Goal: Task Accomplishment & Management: Complete application form

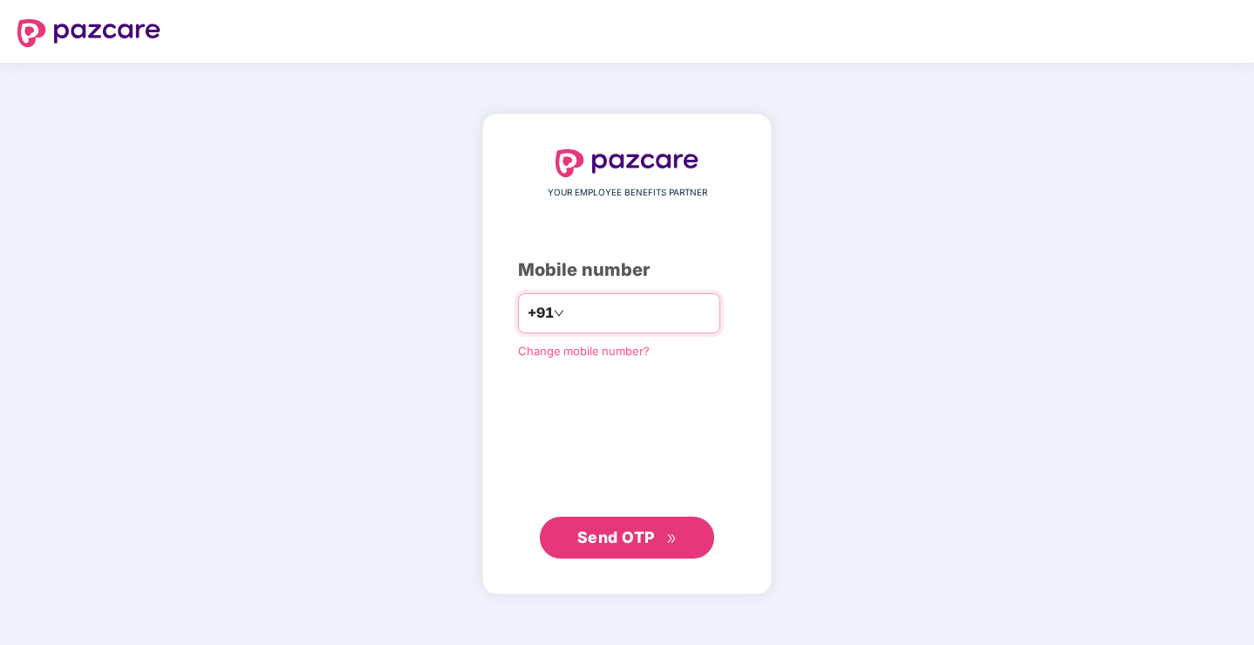
click at [568, 316] on input "number" at bounding box center [639, 313] width 143 height 28
type input "**********"
click at [609, 534] on span "Send OTP" at bounding box center [616, 537] width 78 height 18
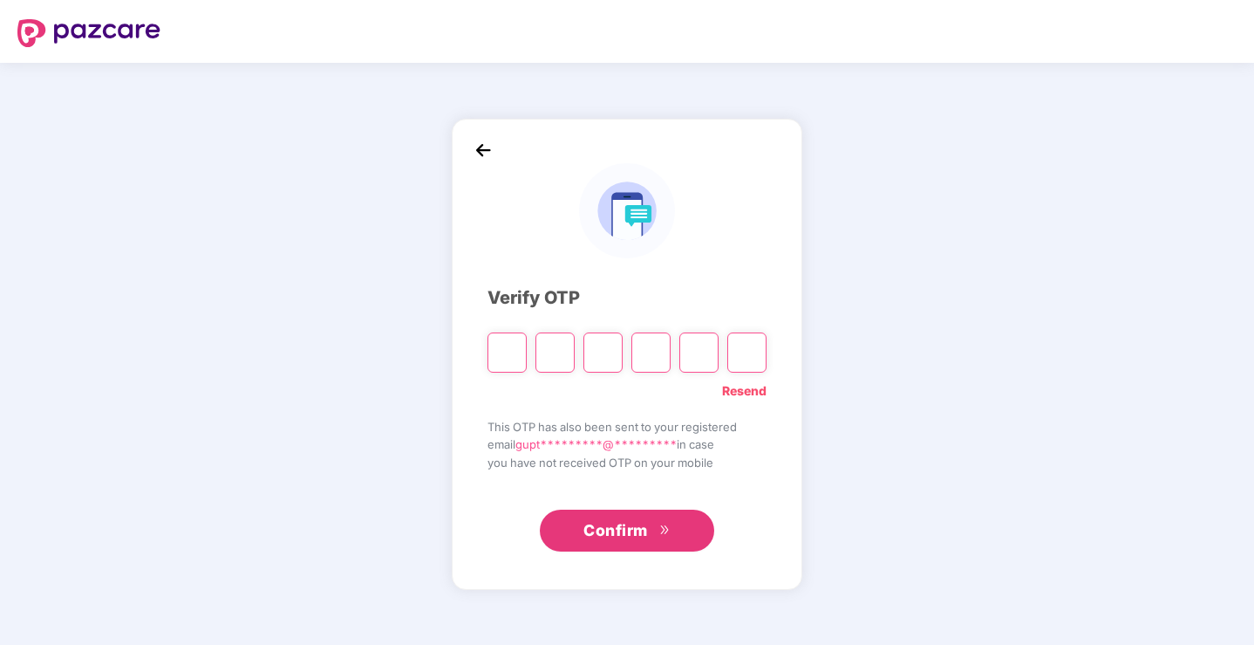
type input "*"
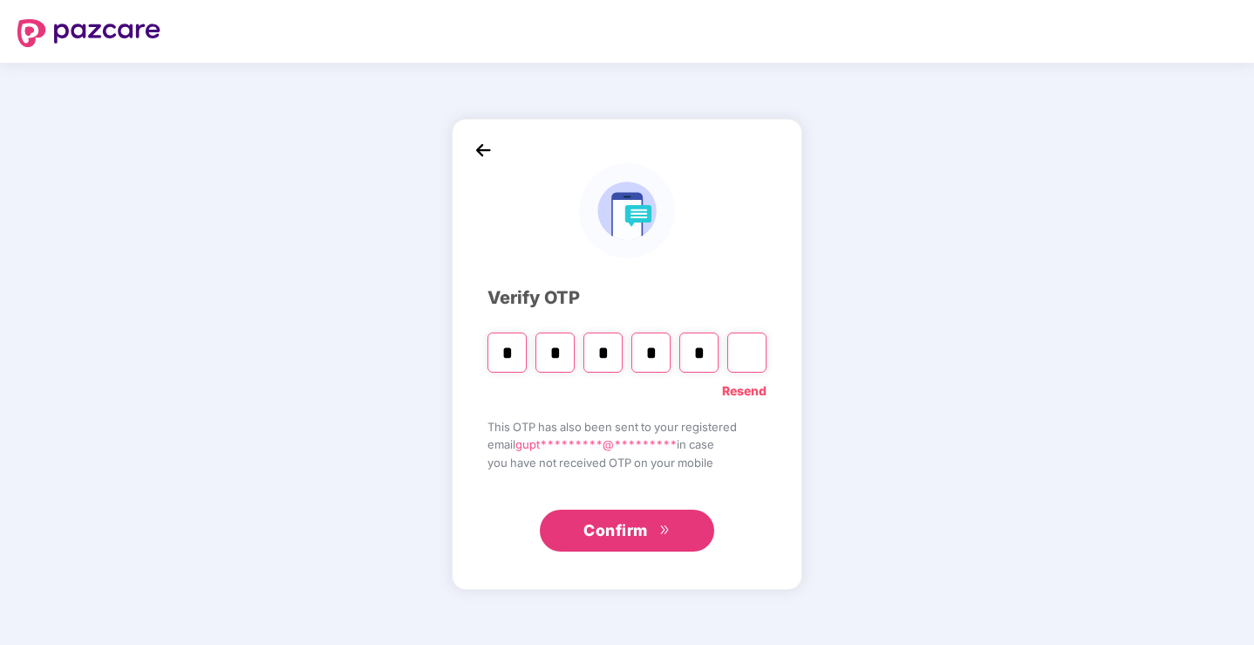
type input "*"
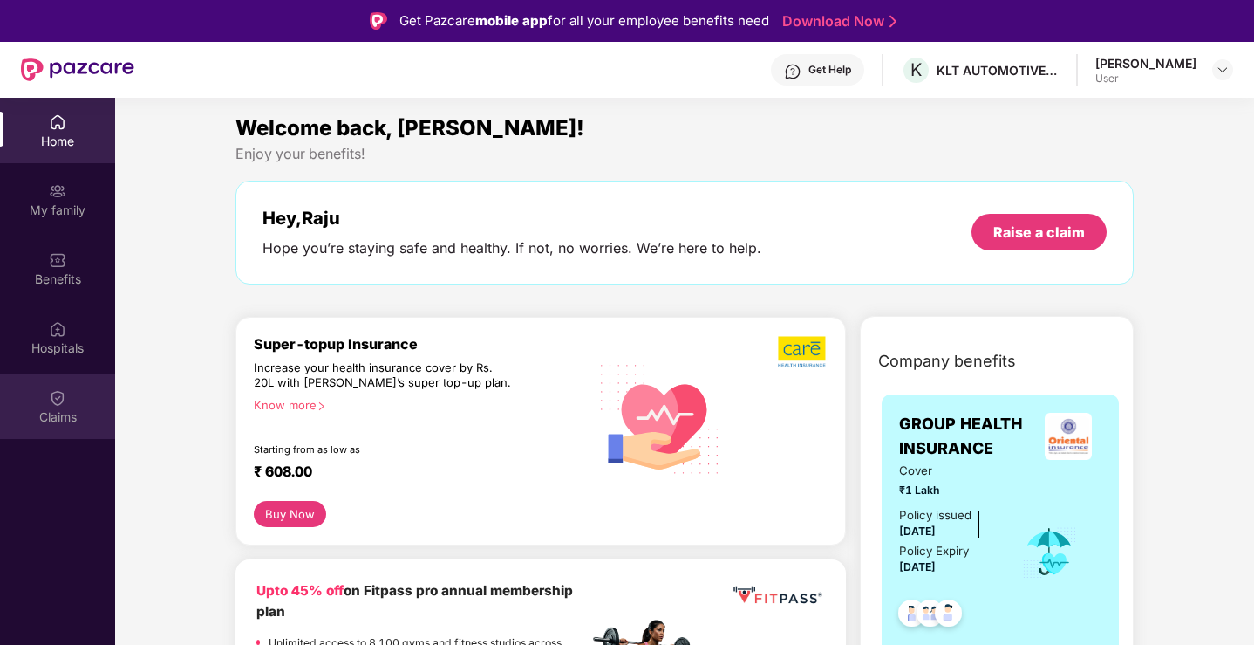
click at [58, 393] on img at bounding box center [57, 397] width 17 height 17
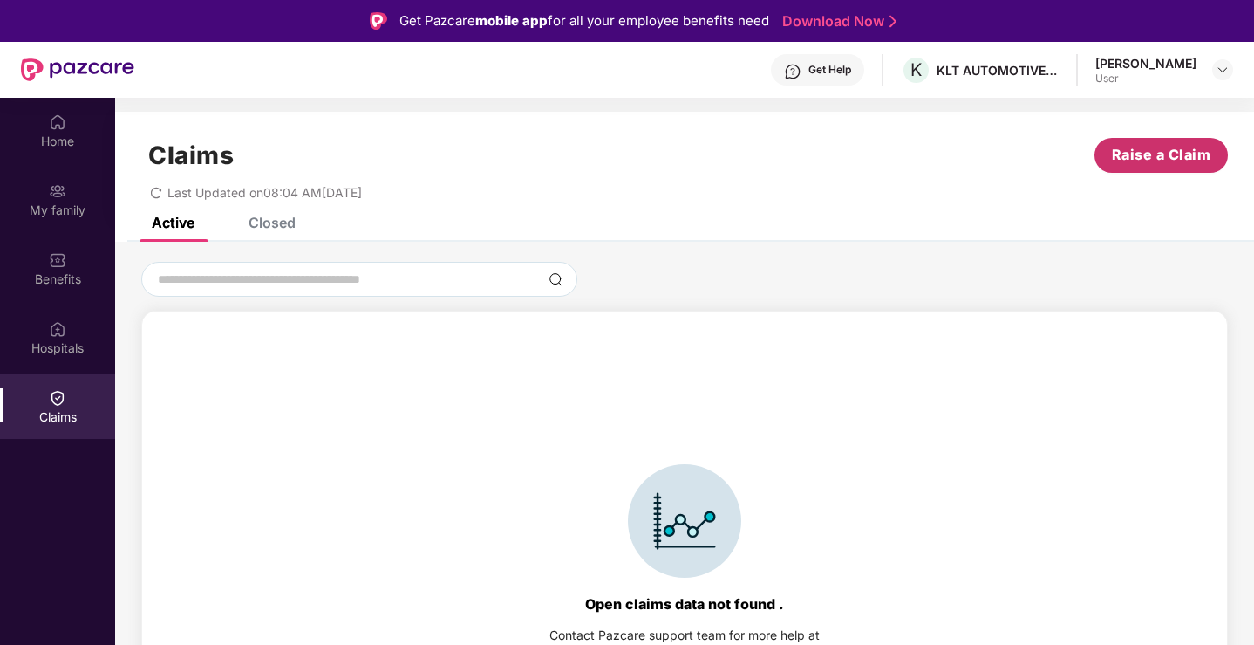
click at [1153, 155] on span "Raise a Claim" at bounding box center [1161, 155] width 99 height 22
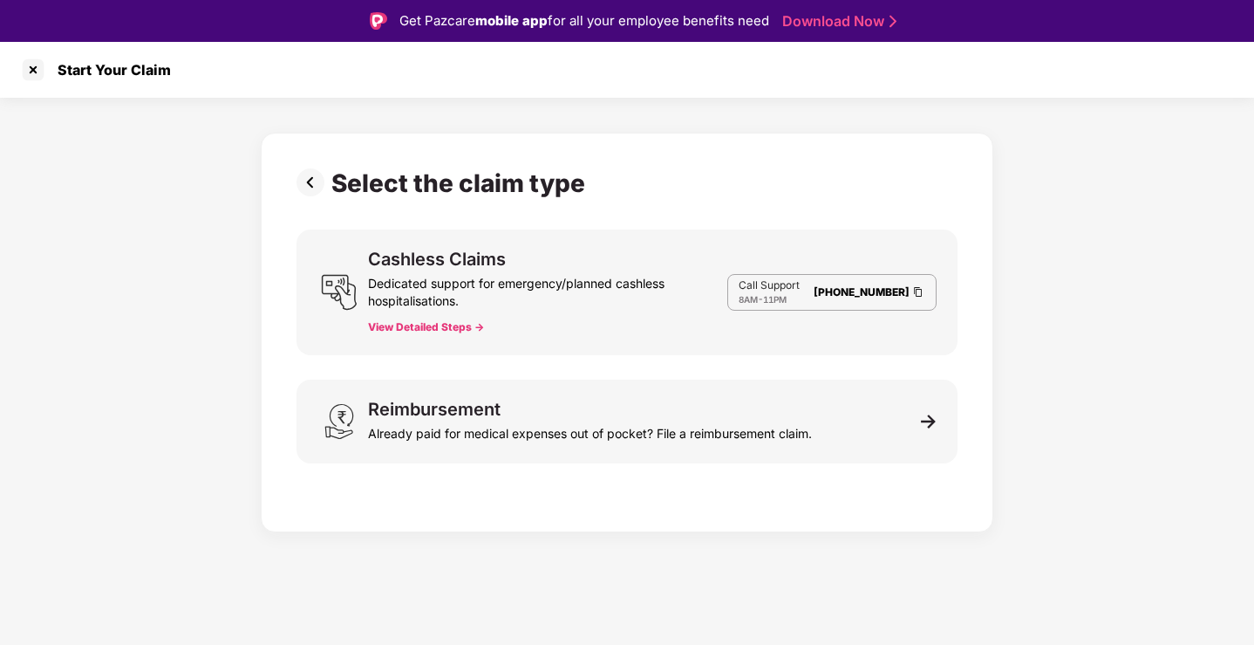
click at [310, 179] on img at bounding box center [314, 182] width 35 height 28
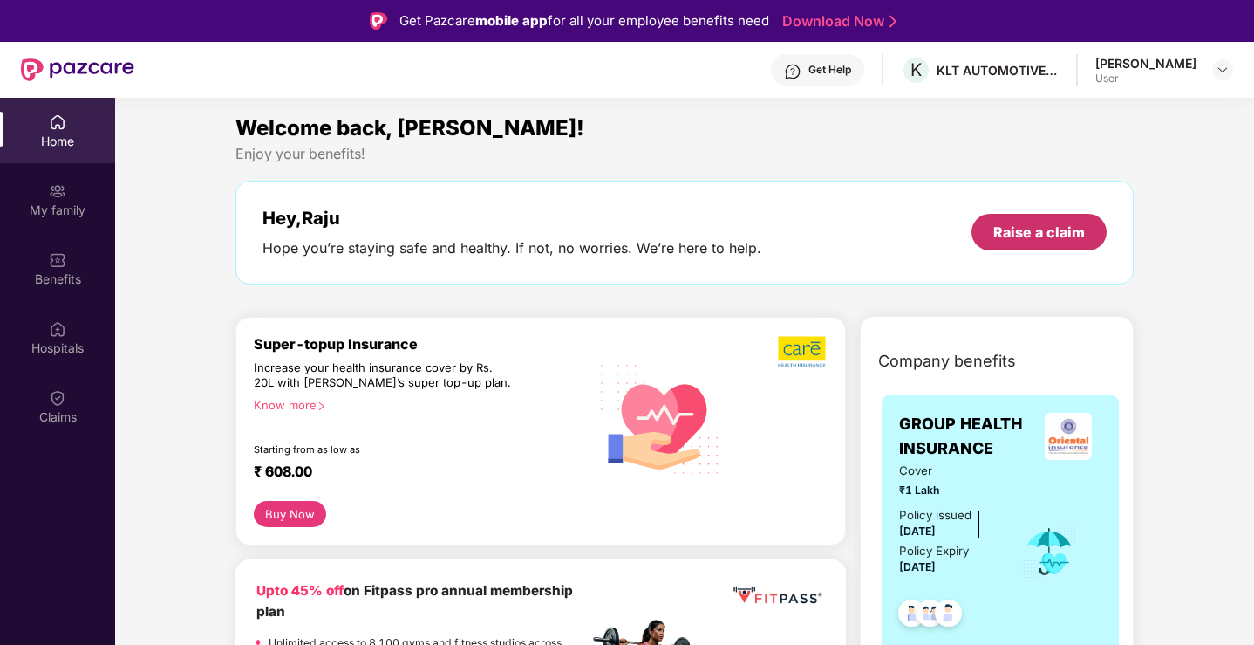
click at [1062, 236] on div "Raise a claim" at bounding box center [1040, 231] width 92 height 19
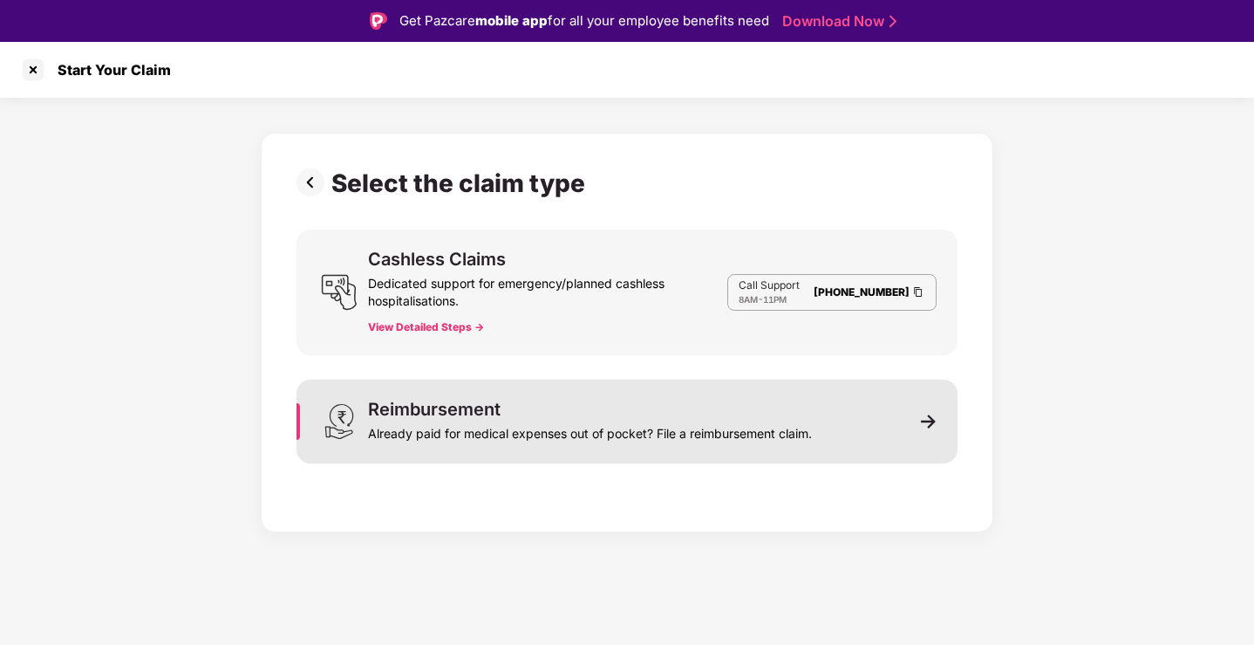
click at [924, 416] on img at bounding box center [929, 421] width 16 height 16
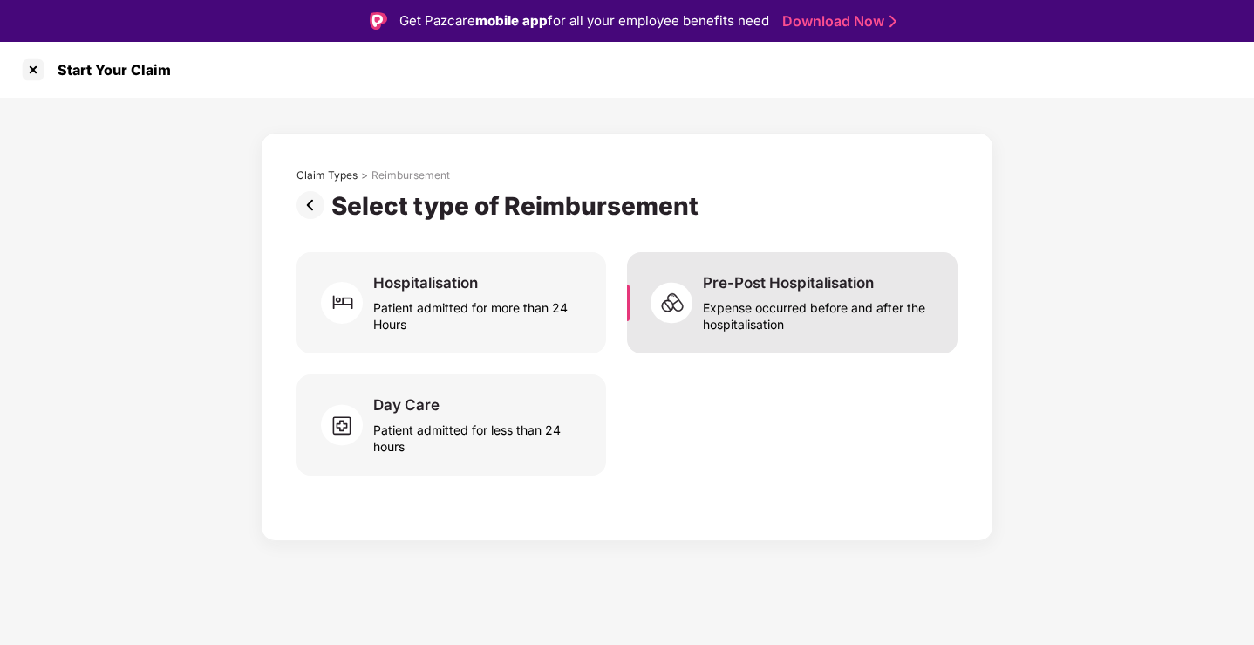
click at [749, 289] on div "Pre-Post Hospitalisation" at bounding box center [788, 282] width 171 height 19
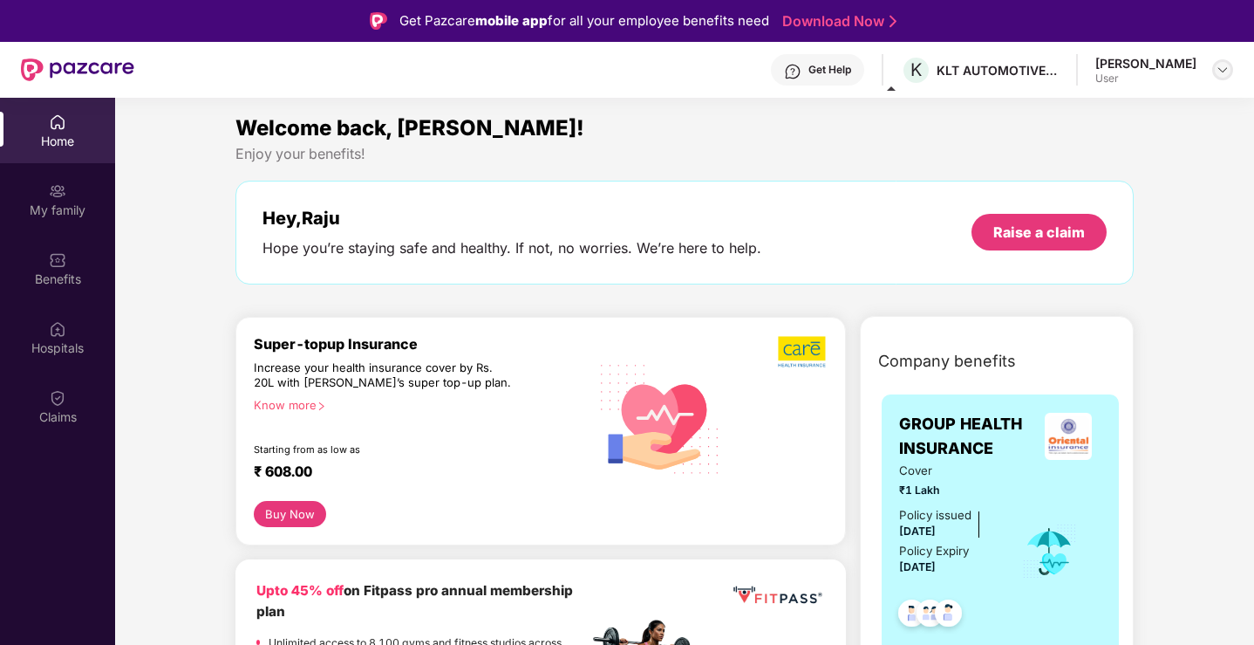
click at [1219, 69] on img at bounding box center [1223, 70] width 14 height 14
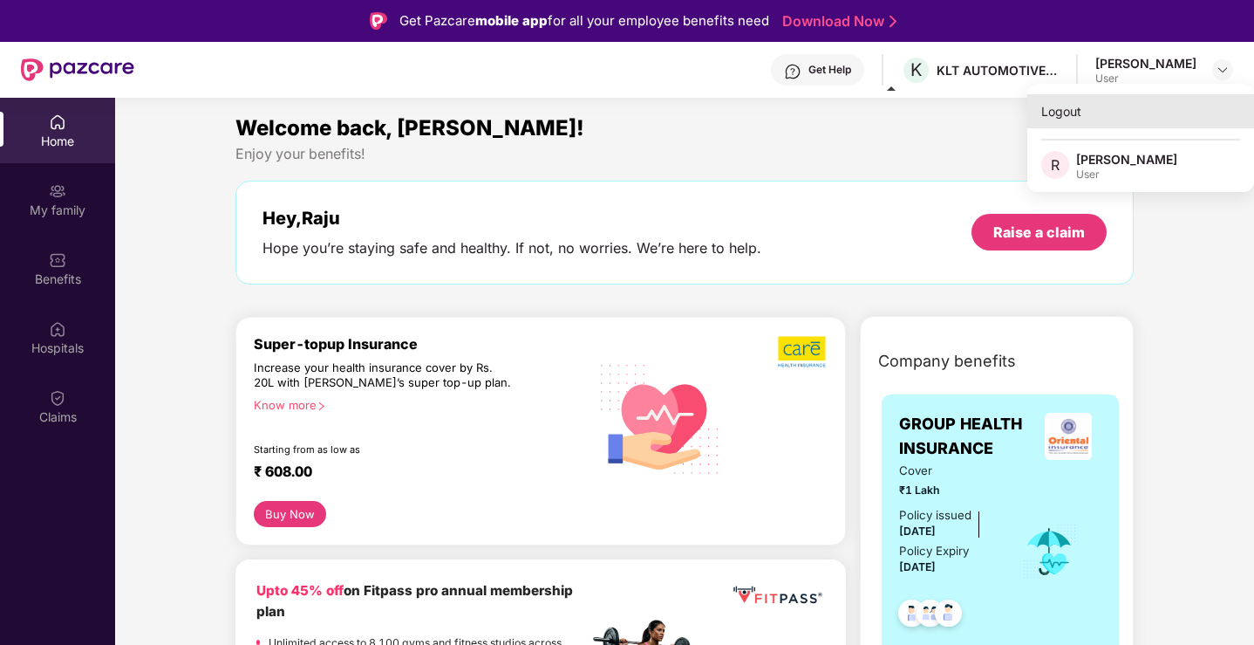
click at [1074, 120] on div "Logout" at bounding box center [1141, 111] width 227 height 34
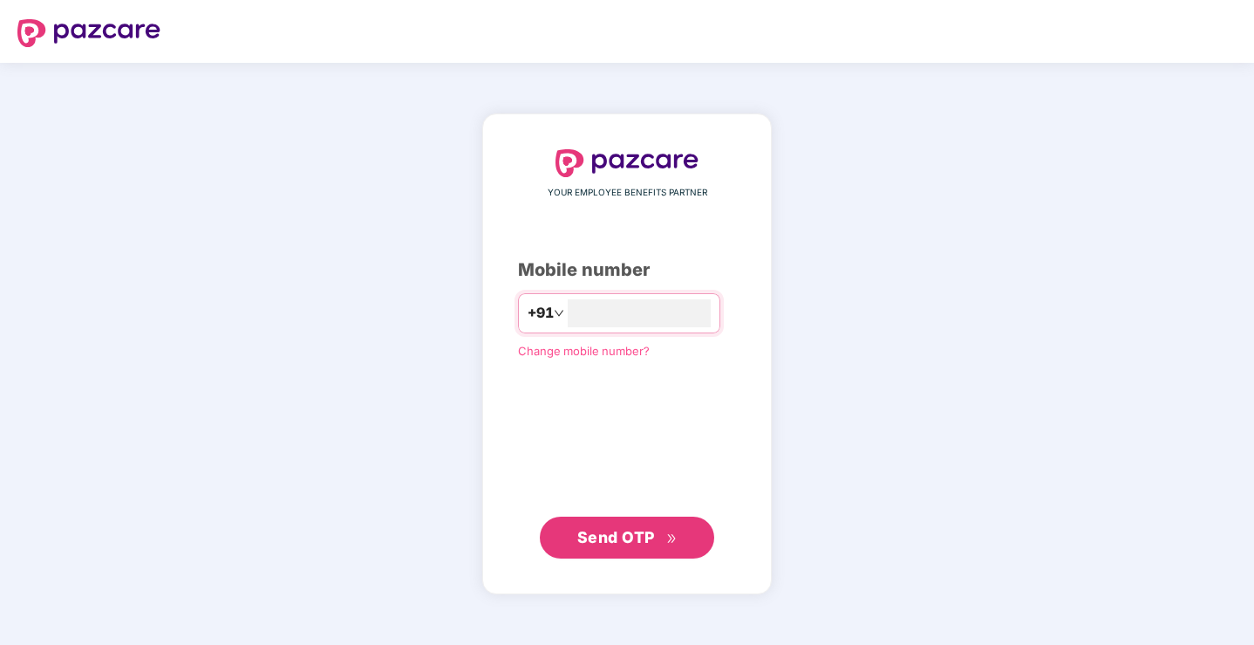
type input "**********"
click at [652, 543] on span "Send OTP" at bounding box center [616, 536] width 78 height 18
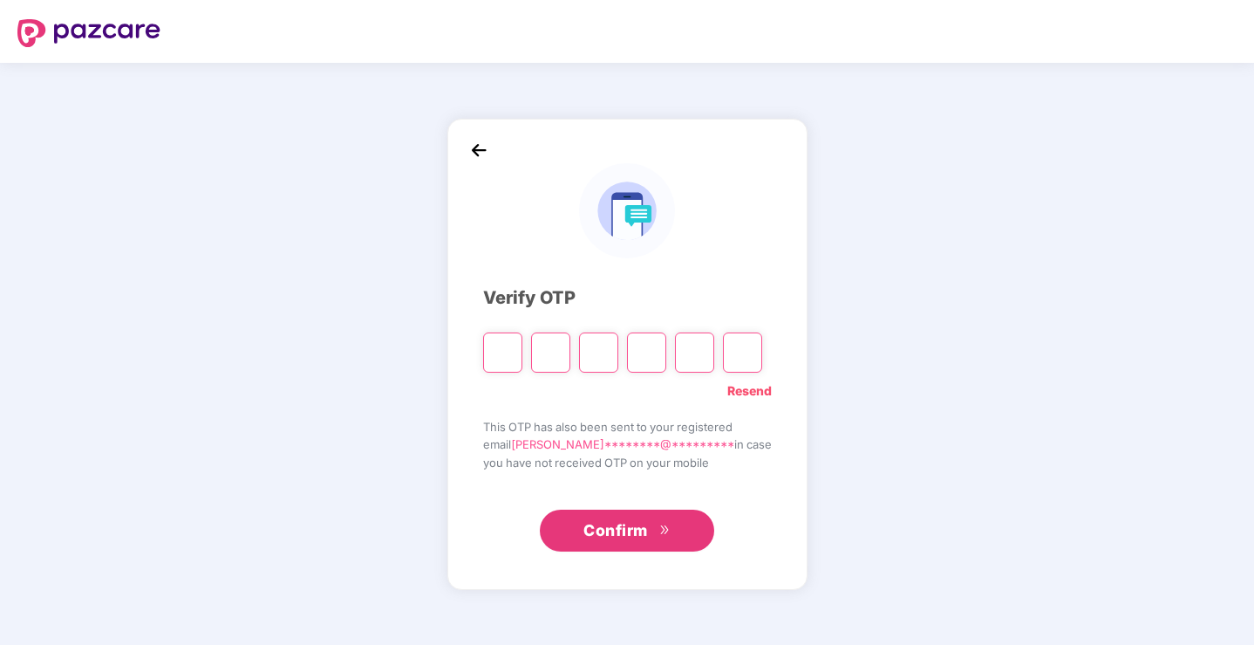
type input "*"
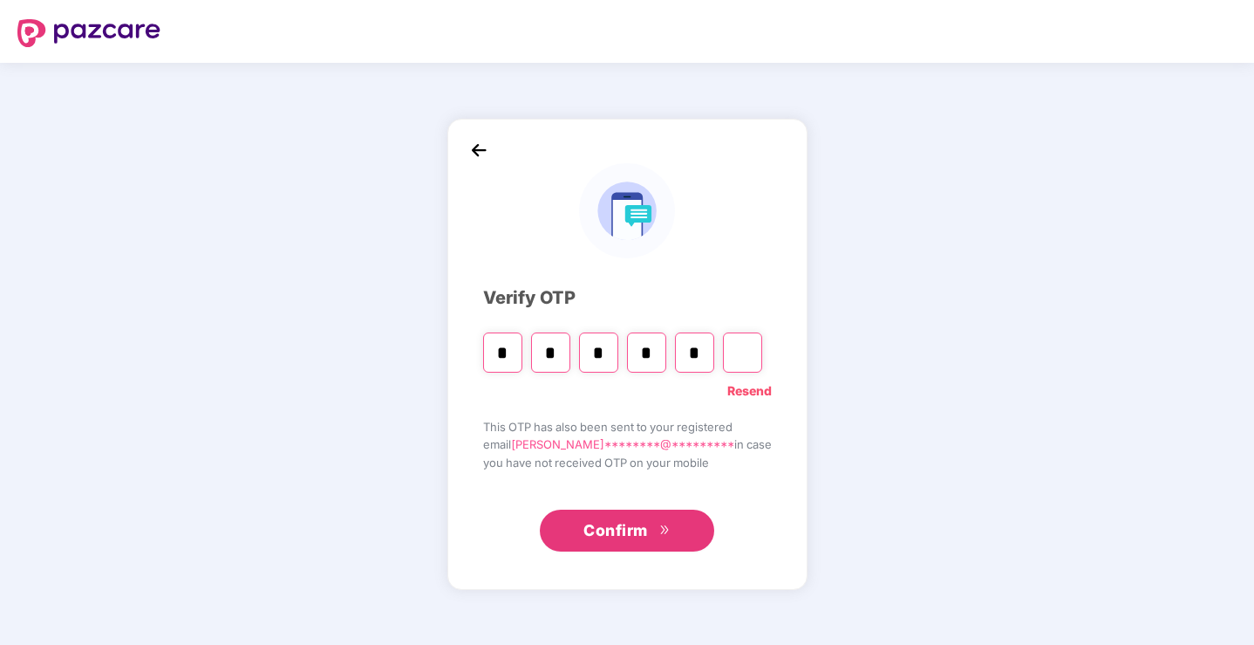
type input "*"
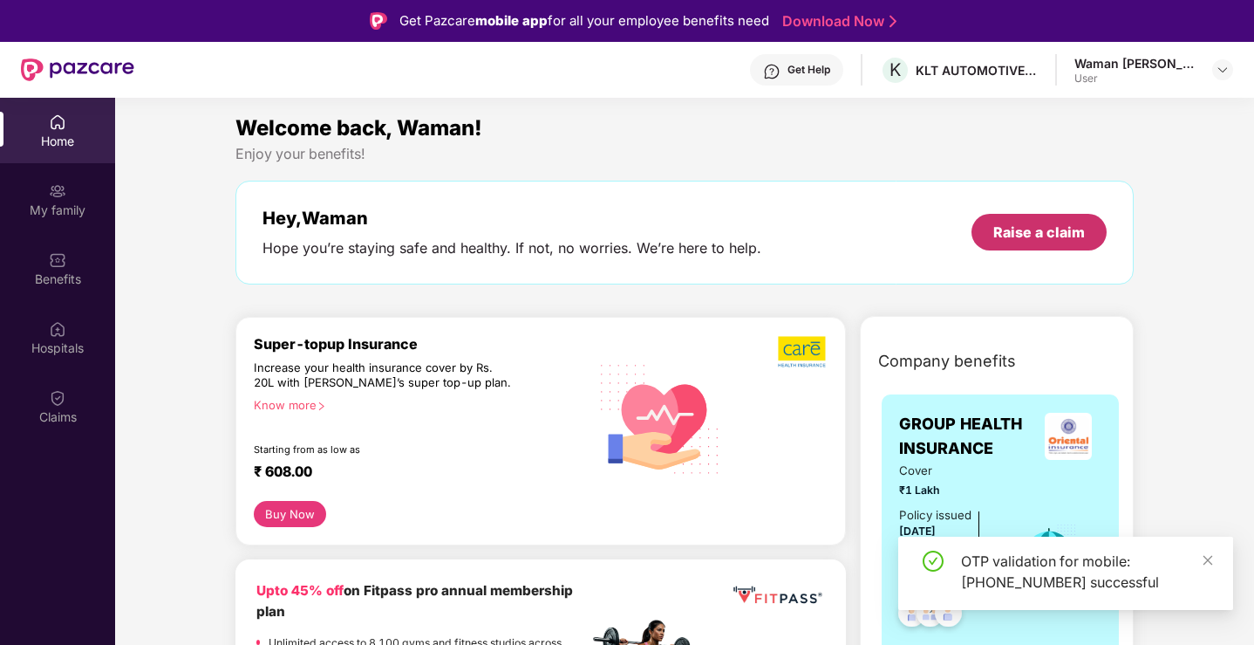
click at [1028, 233] on div "Raise a claim" at bounding box center [1040, 231] width 92 height 19
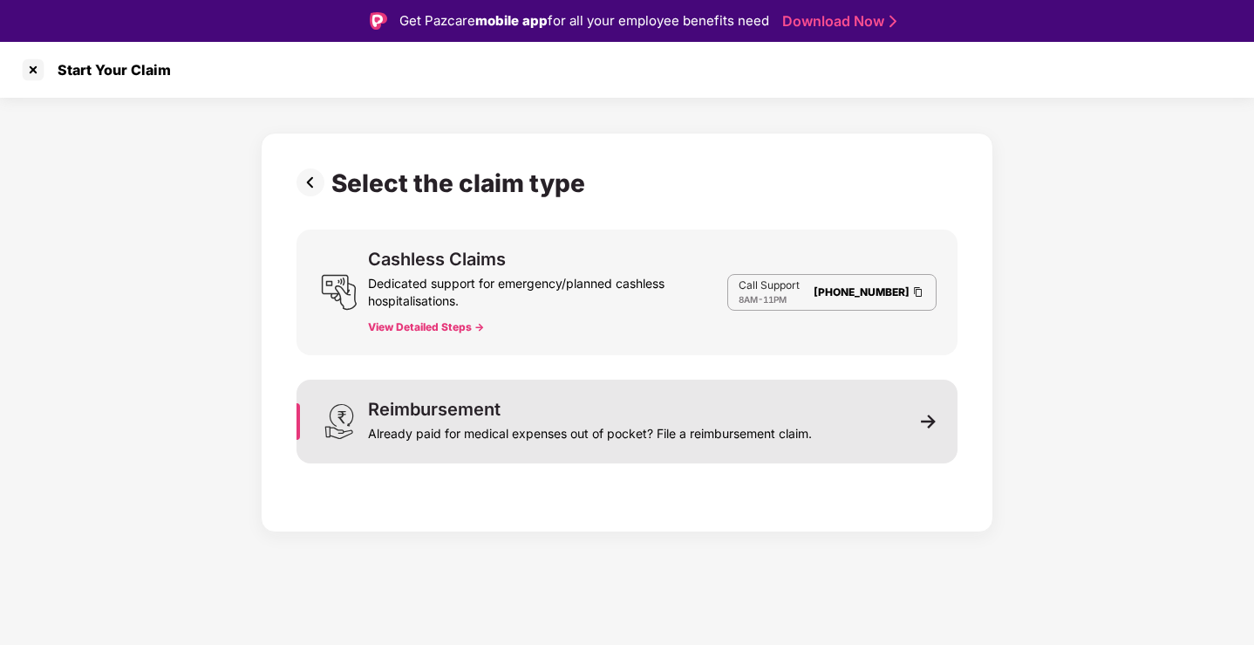
click at [427, 411] on div "Reimbursement" at bounding box center [434, 408] width 133 height 17
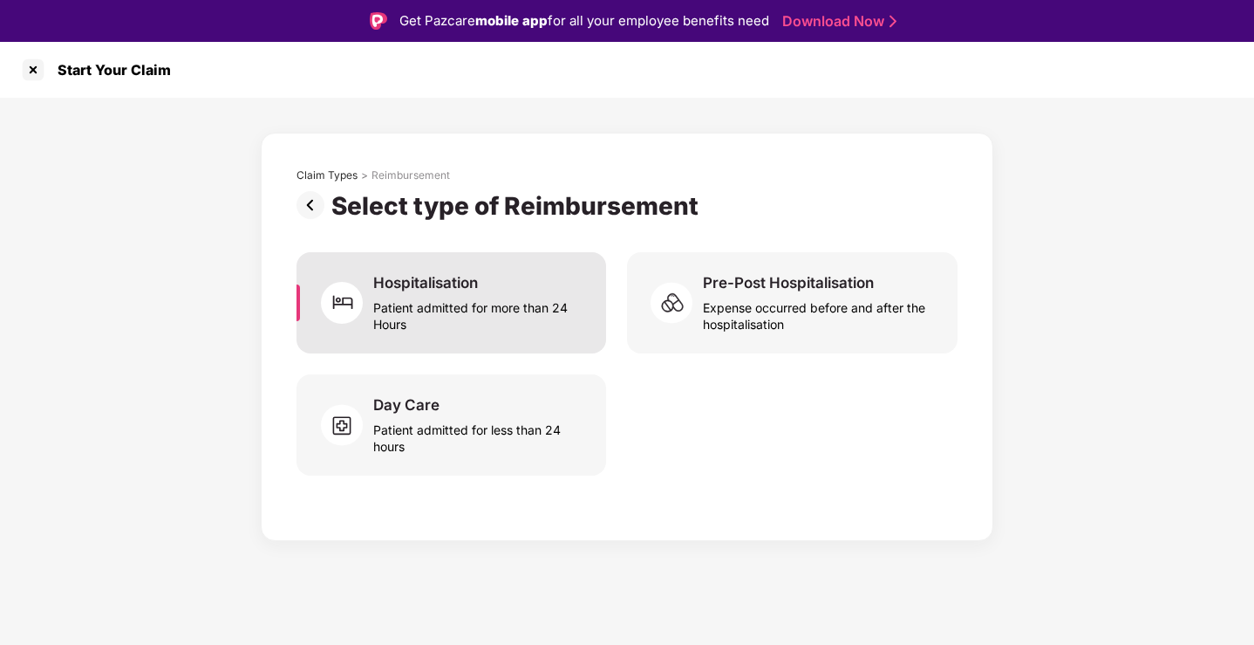
click at [505, 302] on div "Patient admitted for more than 24 Hours" at bounding box center [479, 312] width 212 height 40
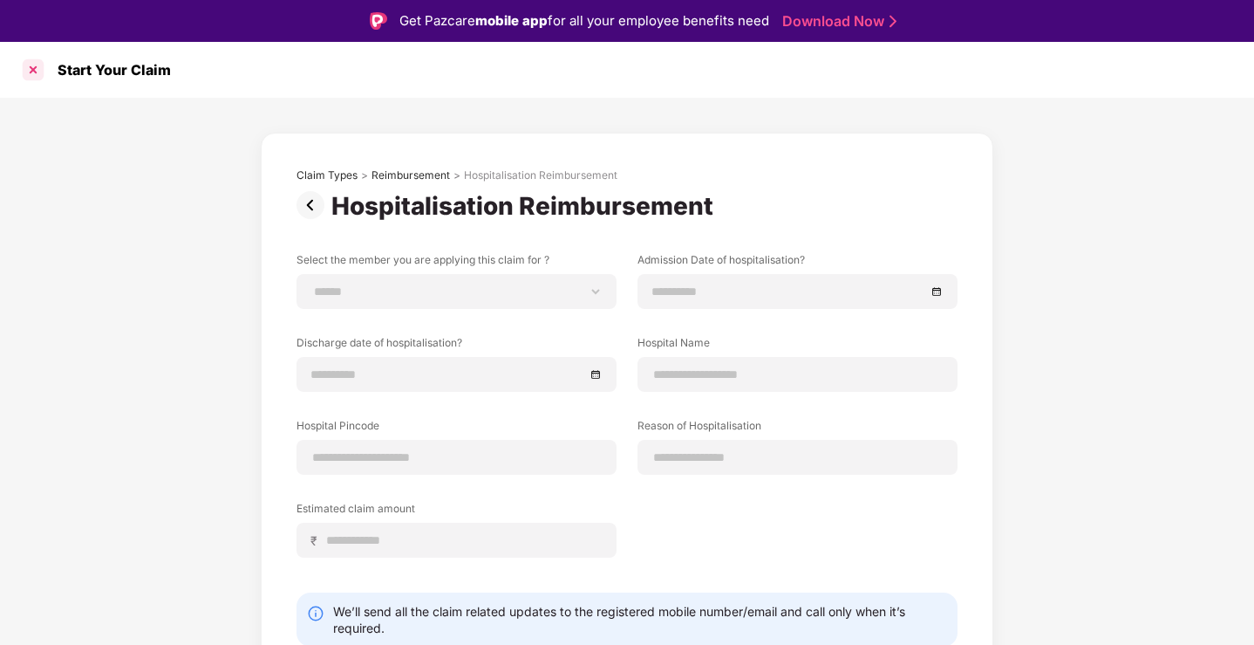
click at [26, 69] on div at bounding box center [33, 70] width 28 height 28
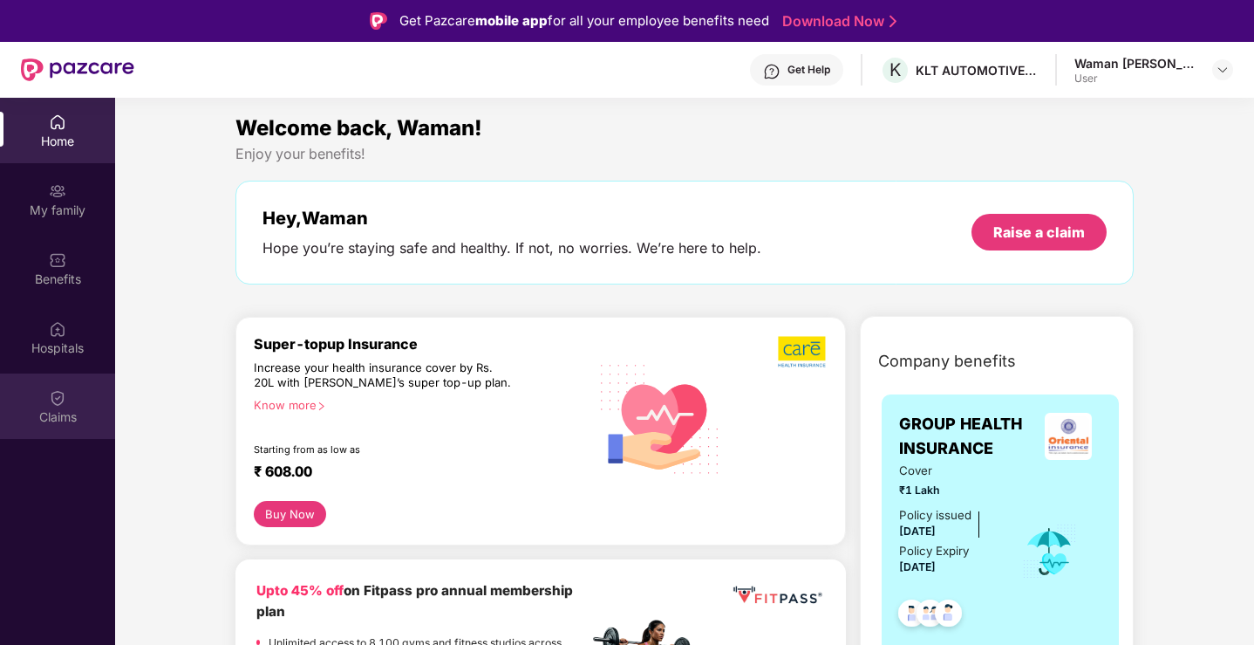
click at [59, 393] on img at bounding box center [57, 397] width 17 height 17
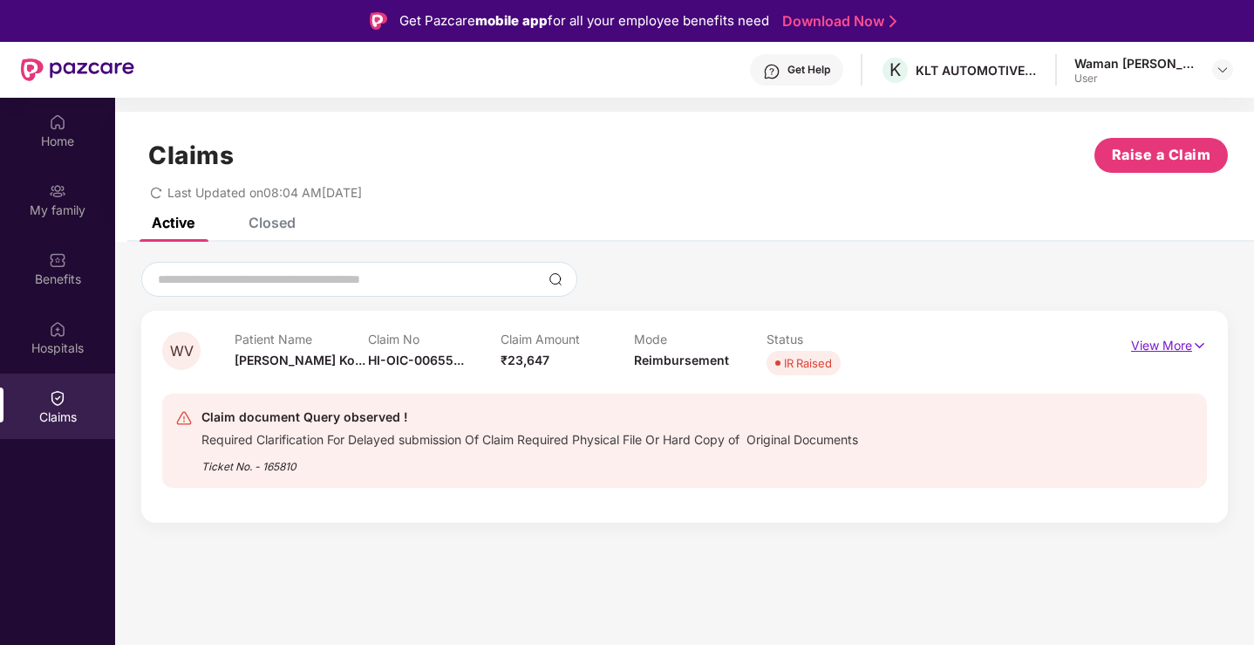
click at [1166, 348] on p "View More" at bounding box center [1169, 343] width 76 height 24
